Goal: Navigation & Orientation: Understand site structure

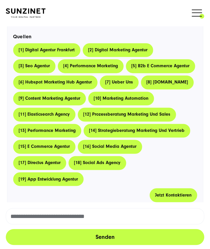
scroll to position [394, 0]
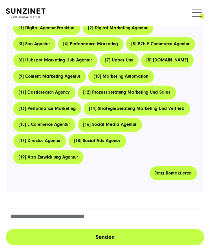
click at [203, 202] on div "Sie haben eine konkrete Frage an uns? Geben Sie diese einfach in das Eingabefel…" at bounding box center [105, 114] width 210 height 177
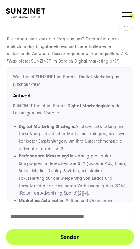
scroll to position [0, 0]
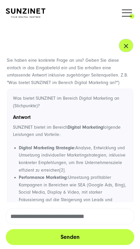
click at [123, 45] on icon "button" at bounding box center [126, 46] width 7 height 7
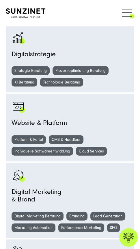
drag, startPoint x: 114, startPoint y: 96, endPoint x: 116, endPoint y: 18, distance: 78.2
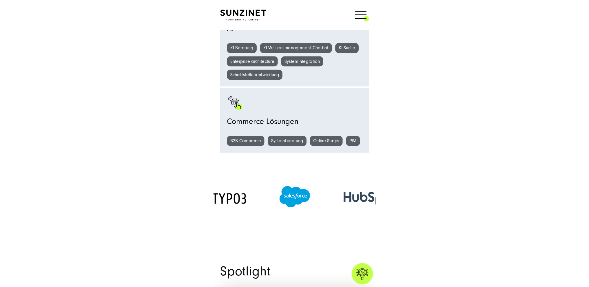
scroll to position [489, 0]
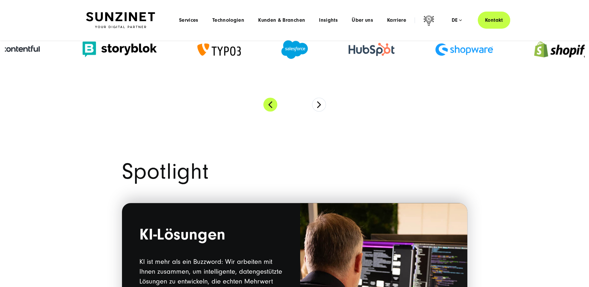
click at [268, 104] on button "Previous" at bounding box center [270, 105] width 14 height 14
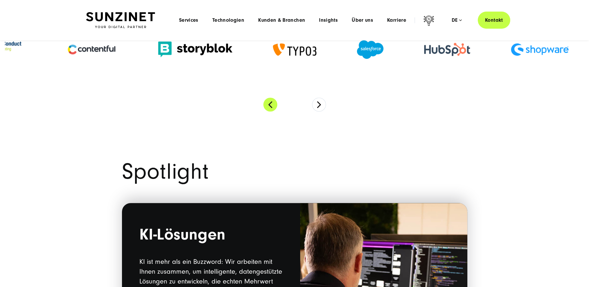
click at [268, 104] on button "Previous" at bounding box center [270, 105] width 14 height 14
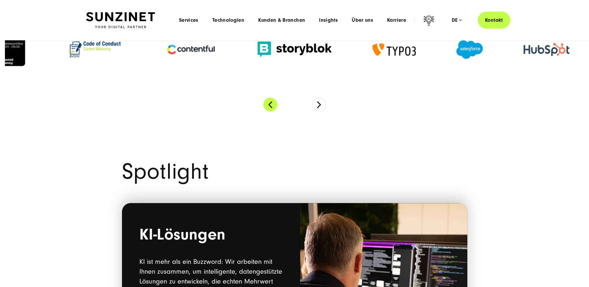
click at [268, 104] on button "Previous" at bounding box center [270, 105] width 14 height 14
click at [145, 14] on img at bounding box center [120, 20] width 69 height 16
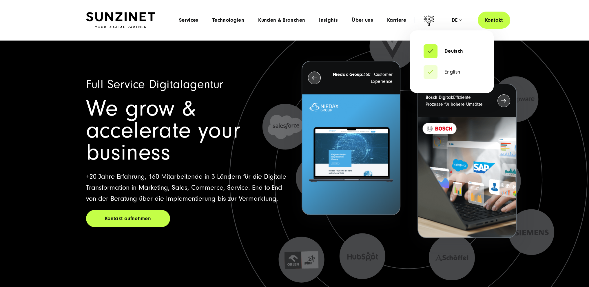
click at [452, 18] on div "de" at bounding box center [456, 20] width 10 height 6
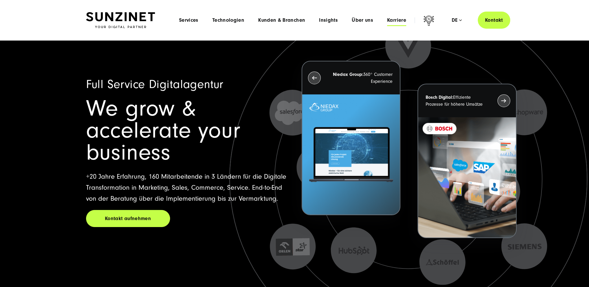
click at [391, 18] on span "Karriere" at bounding box center [396, 20] width 19 height 6
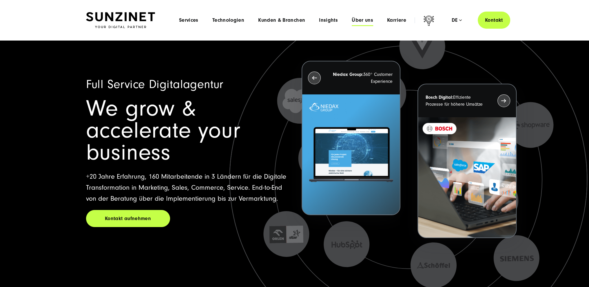
click at [365, 19] on span "Über uns" at bounding box center [362, 20] width 21 height 6
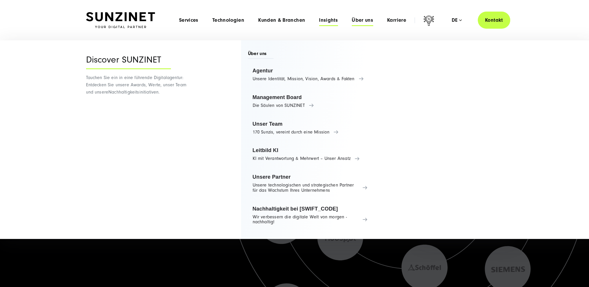
click at [330, 19] on span "Insights" at bounding box center [328, 20] width 19 height 6
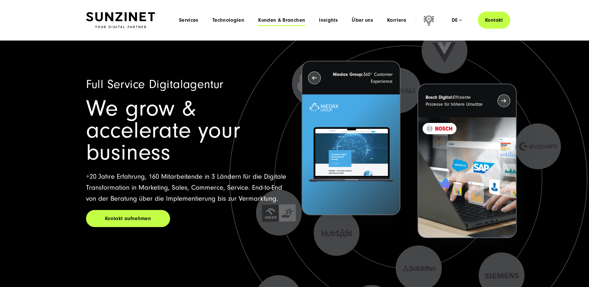
click at [291, 19] on span "Kunden & Branchen" at bounding box center [281, 20] width 47 height 6
